Goal: Transaction & Acquisition: Purchase product/service

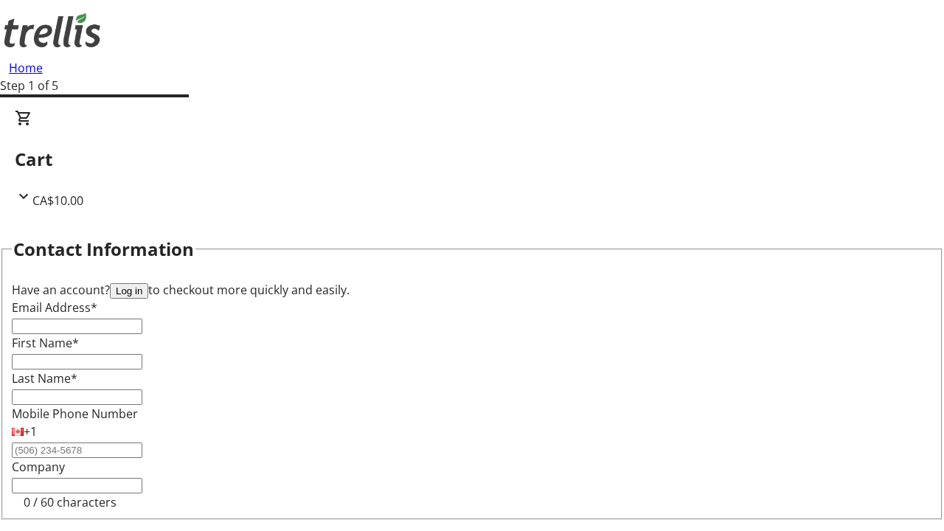
select select "CA"
click at [148, 283] on button "Log in" at bounding box center [129, 290] width 38 height 15
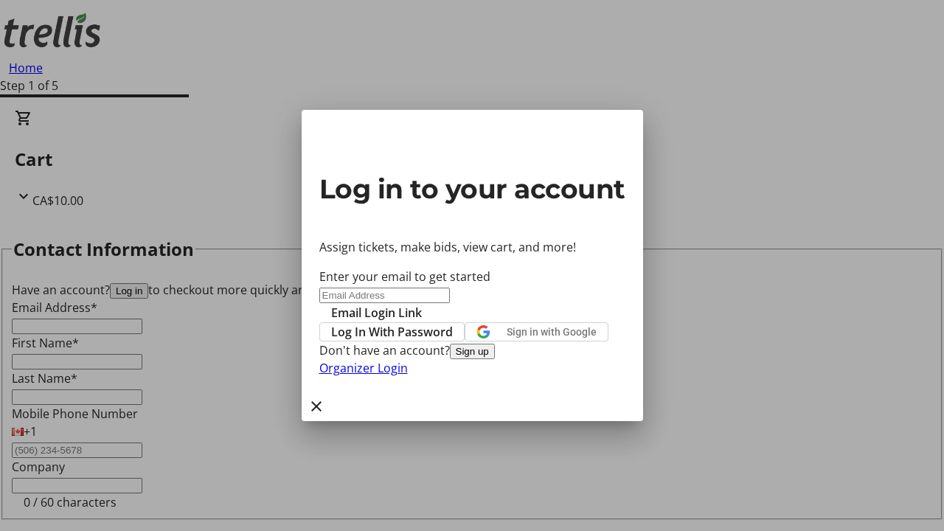
click at [453, 323] on span "Log In With Password" at bounding box center [392, 332] width 122 height 18
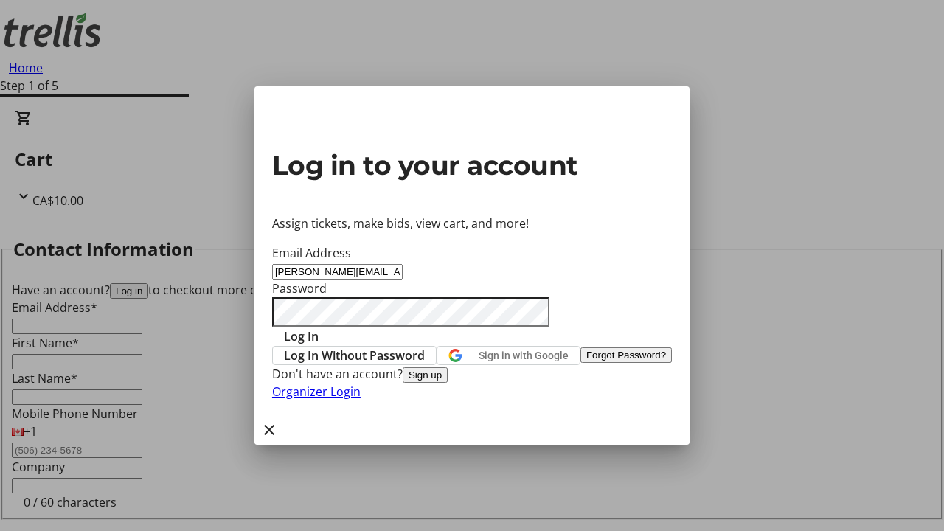
type input "[PERSON_NAME][EMAIL_ADDRESS][DOMAIN_NAME]"
click at [319, 328] on span "Log In" at bounding box center [301, 337] width 35 height 18
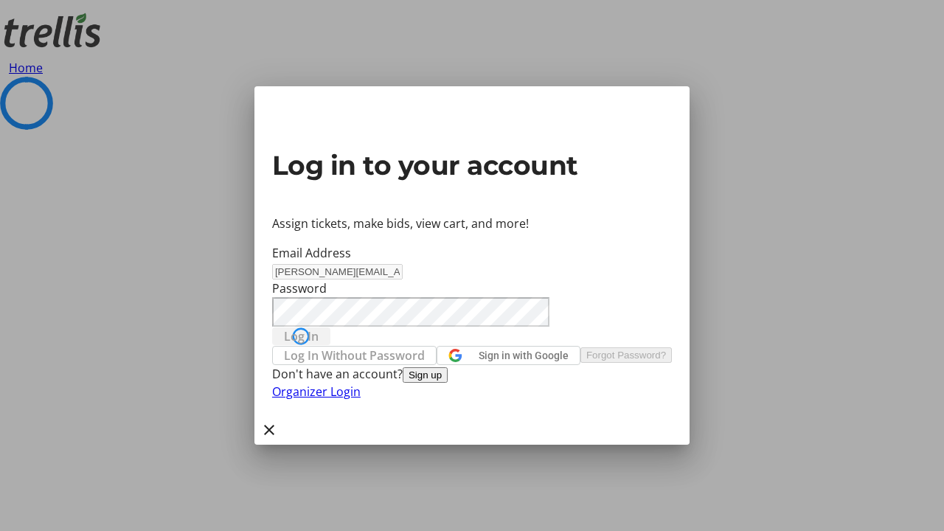
select select "CA"
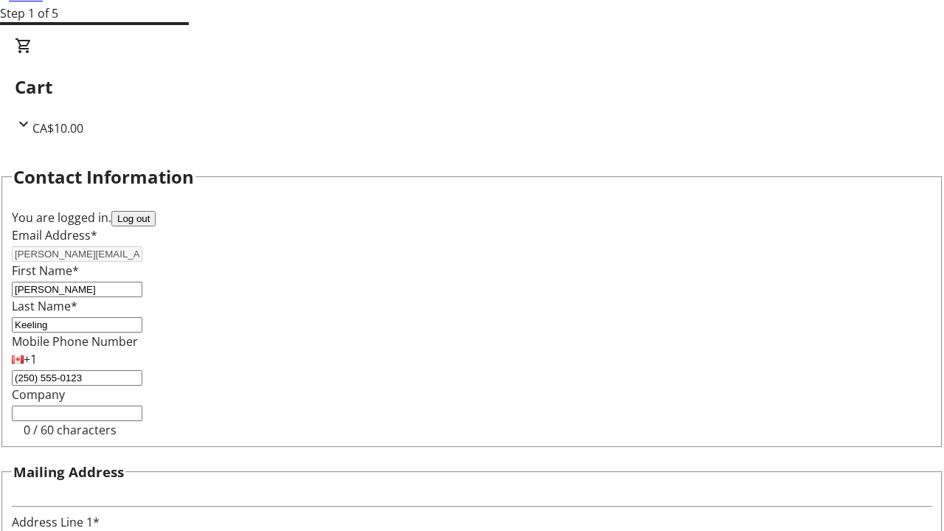
type input "[STREET_ADDRESS][PERSON_NAME]"
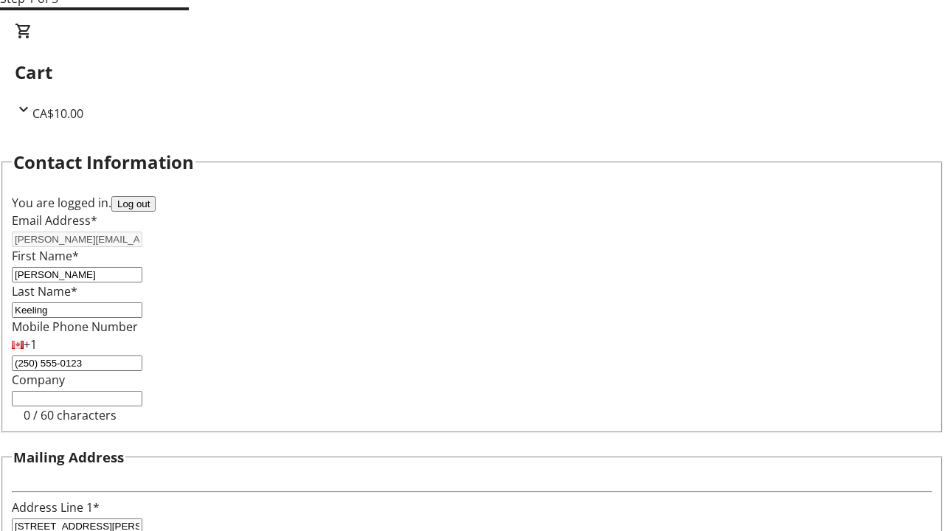
type input "Kelowna"
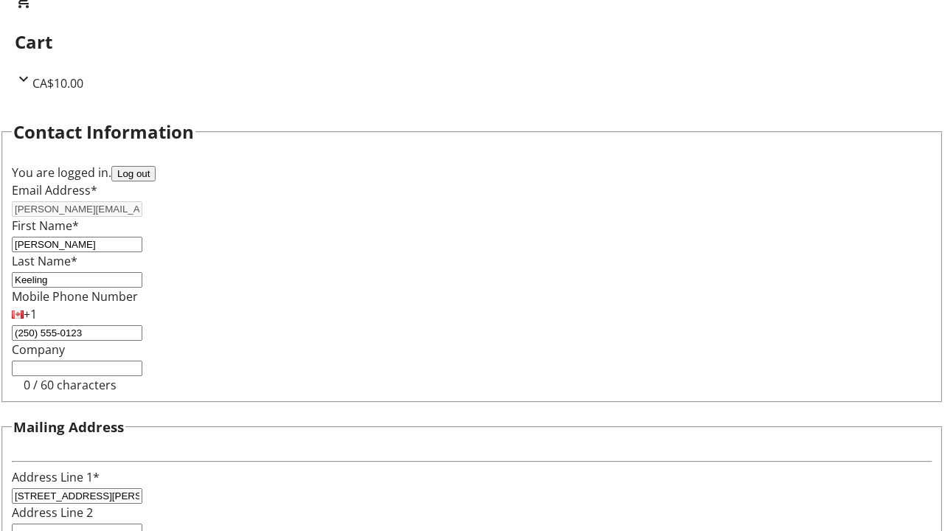
select select "BC"
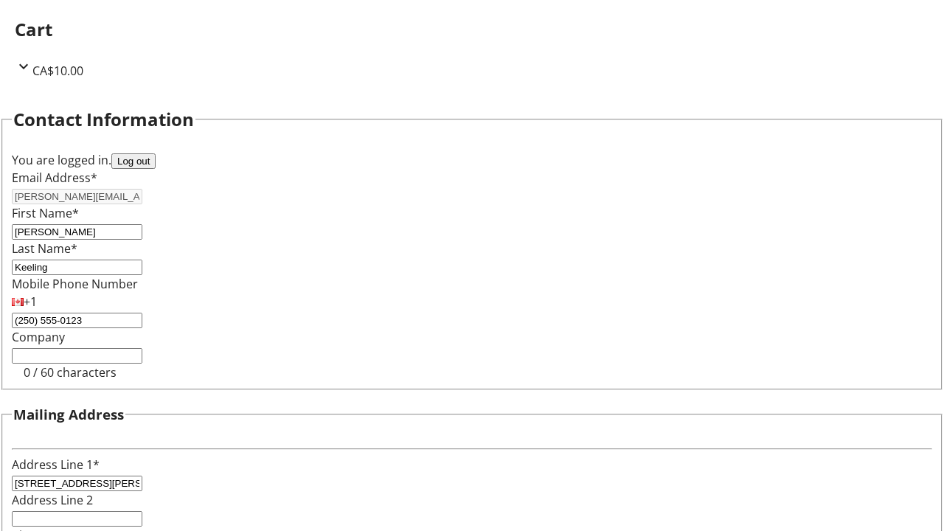
type input "Kelowna"
type input "V1Y 0C2"
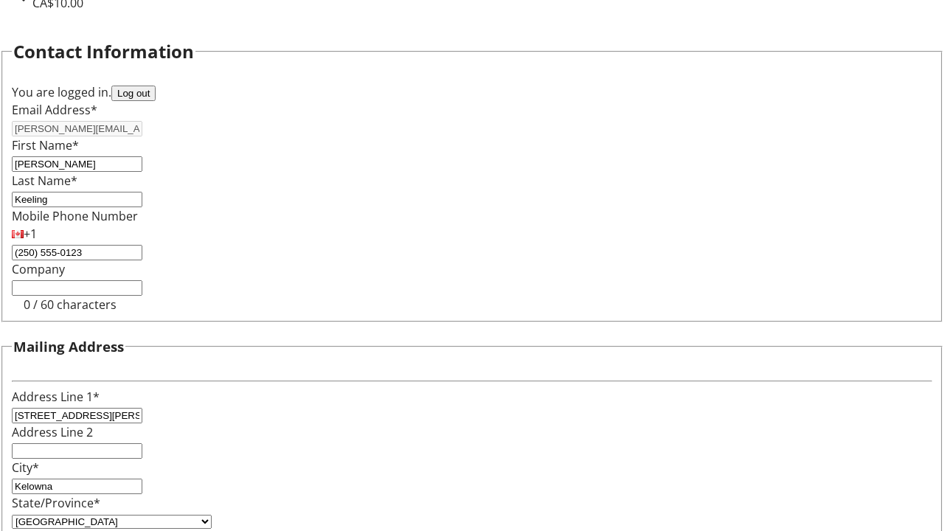
scroll to position [89, 0]
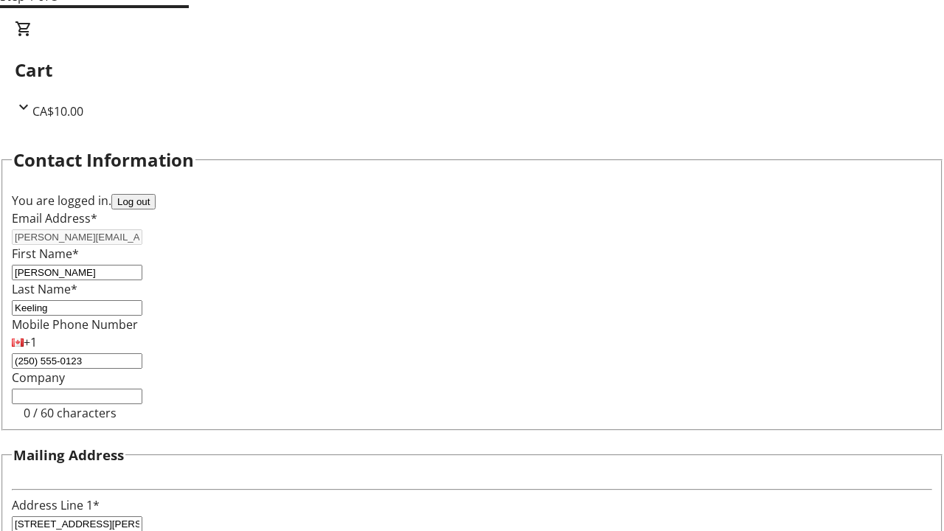
select select "BC"
select select "CA"
